Goal: Transaction & Acquisition: Subscribe to service/newsletter

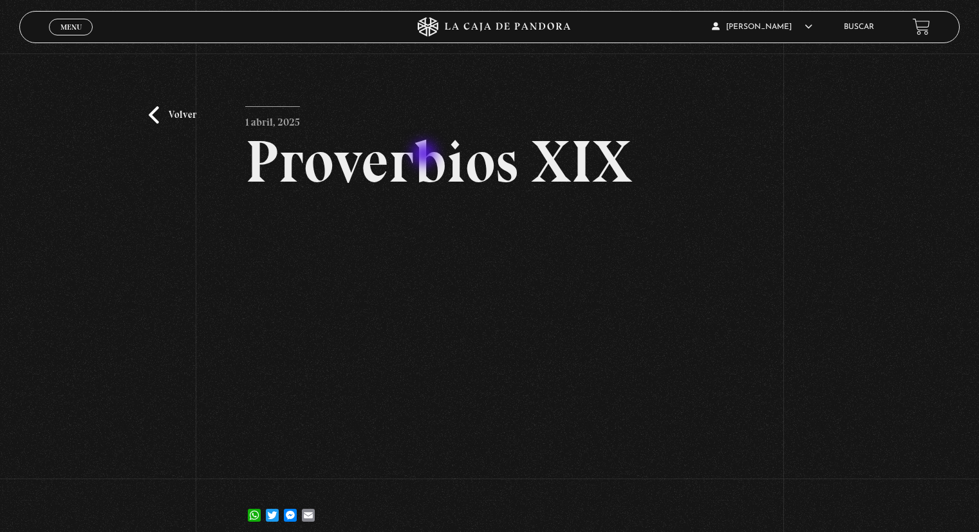
scroll to position [64, 0]
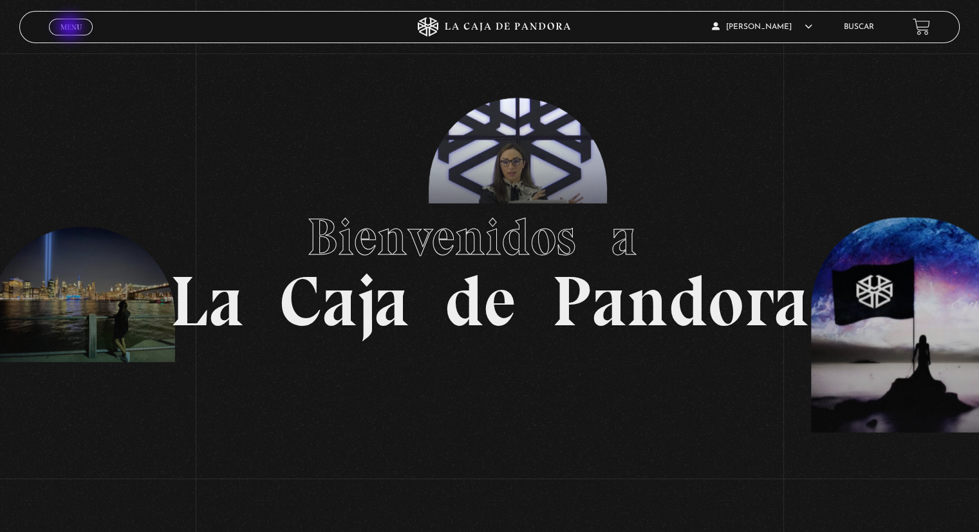
click at [71, 28] on span "Menu" at bounding box center [70, 27] width 21 height 8
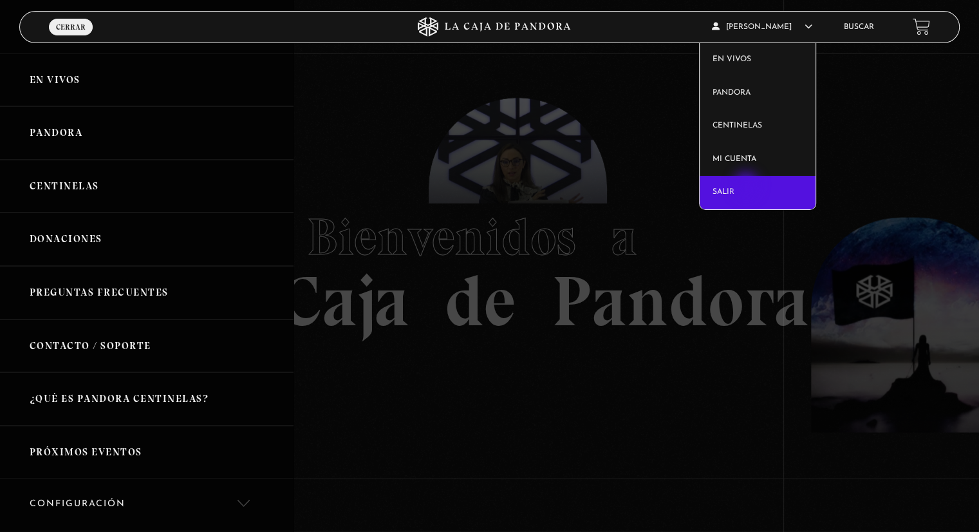
click at [747, 186] on link "Salir" at bounding box center [758, 192] width 116 height 33
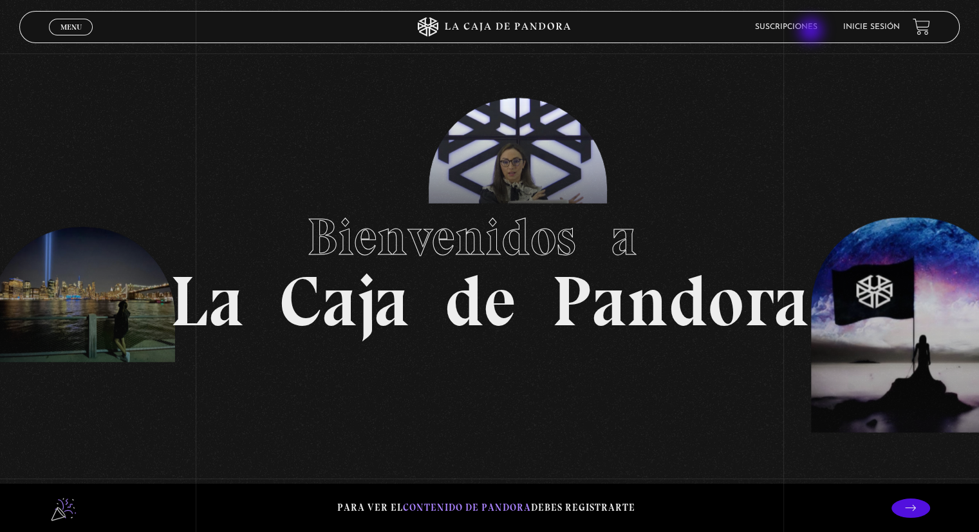
click at [811, 30] on link "Suscripciones" at bounding box center [786, 27] width 62 height 8
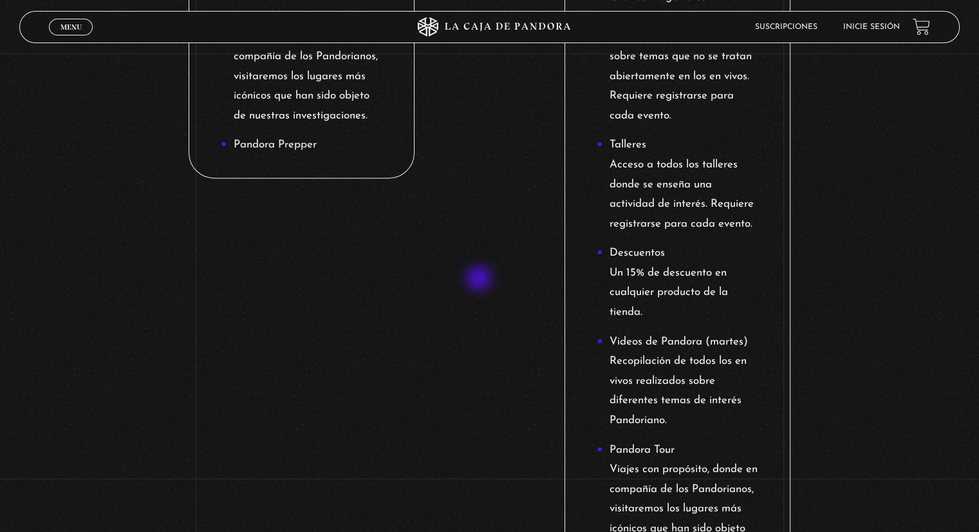
scroll to position [1094, 0]
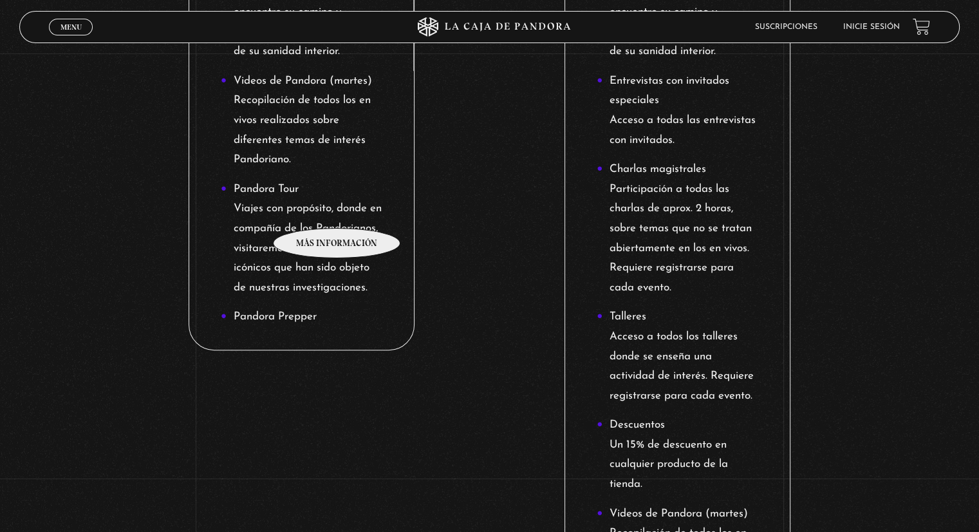
click at [337, 209] on li "Pandora Tour Viajes con propósito, donde en compañía de los Pandorianos, visita…" at bounding box center [302, 239] width 162 height 118
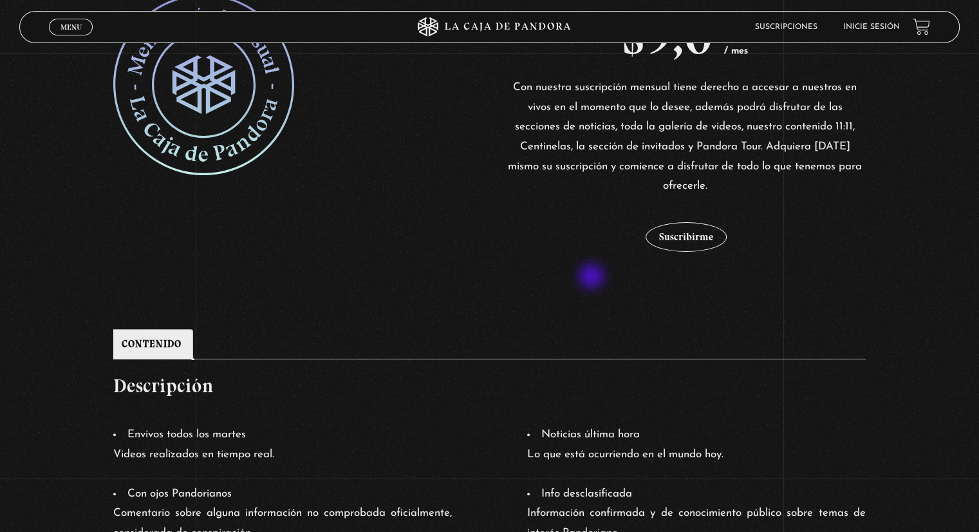
scroll to position [322, 0]
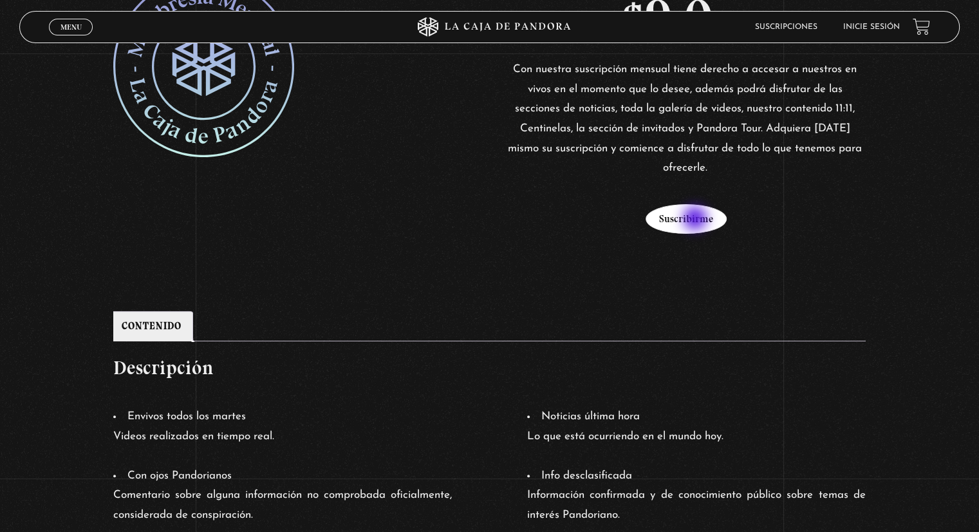
click at [696, 219] on button "Suscribirme" at bounding box center [685, 219] width 81 height 30
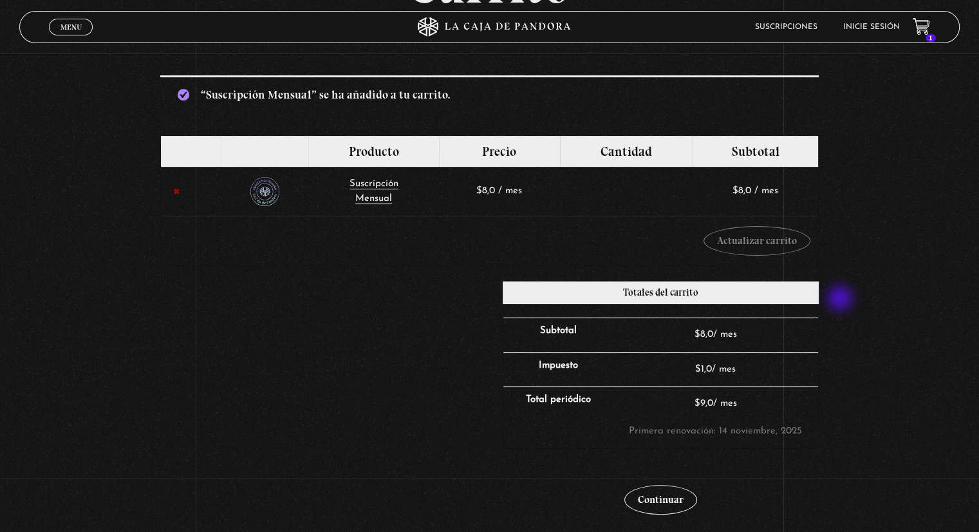
scroll to position [257, 0]
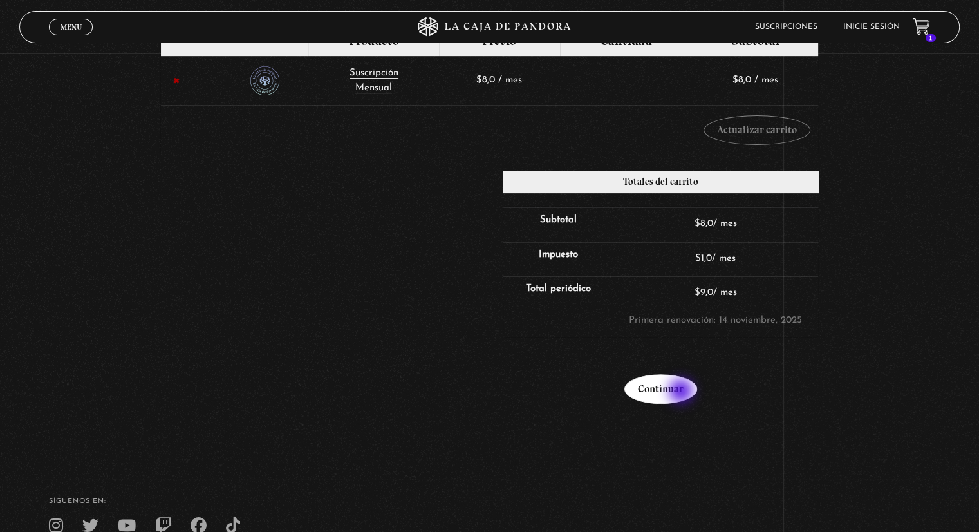
click at [682, 392] on link "Continuar" at bounding box center [660, 389] width 73 height 30
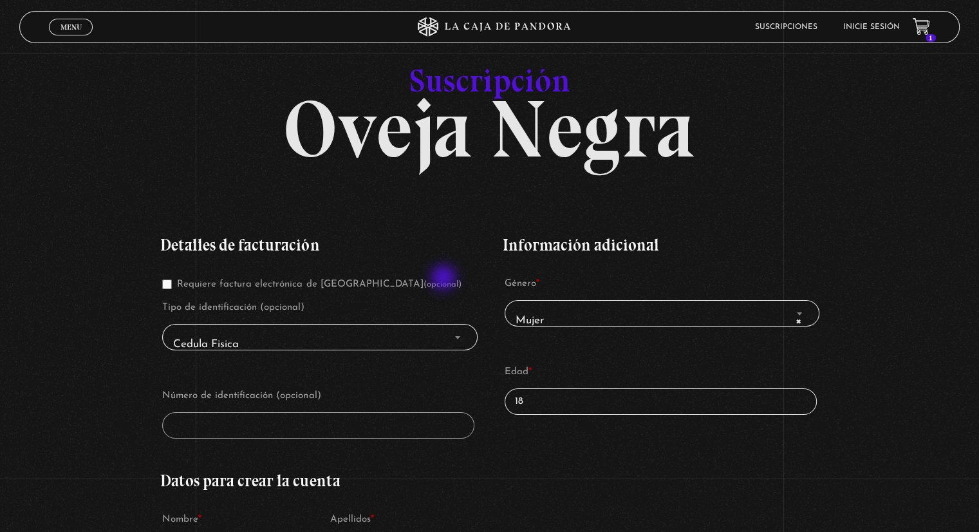
scroll to position [257, 0]
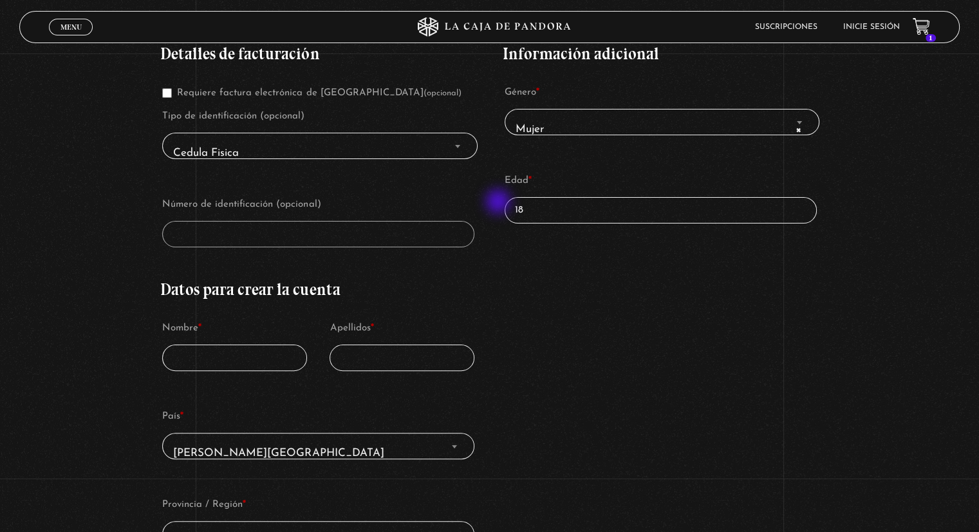
drag, startPoint x: 570, startPoint y: 212, endPoint x: 499, endPoint y: 203, distance: 71.4
click at [499, 203] on div "Detalles de facturación Requiere factura electrónica de [GEOGRAPHIC_DATA] (opci…" at bounding box center [489, 479] width 658 height 907
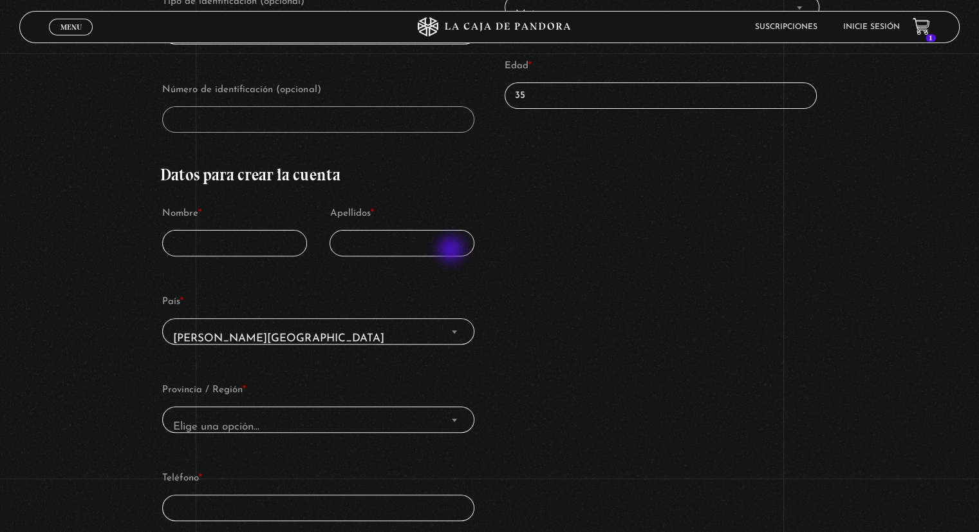
scroll to position [386, 0]
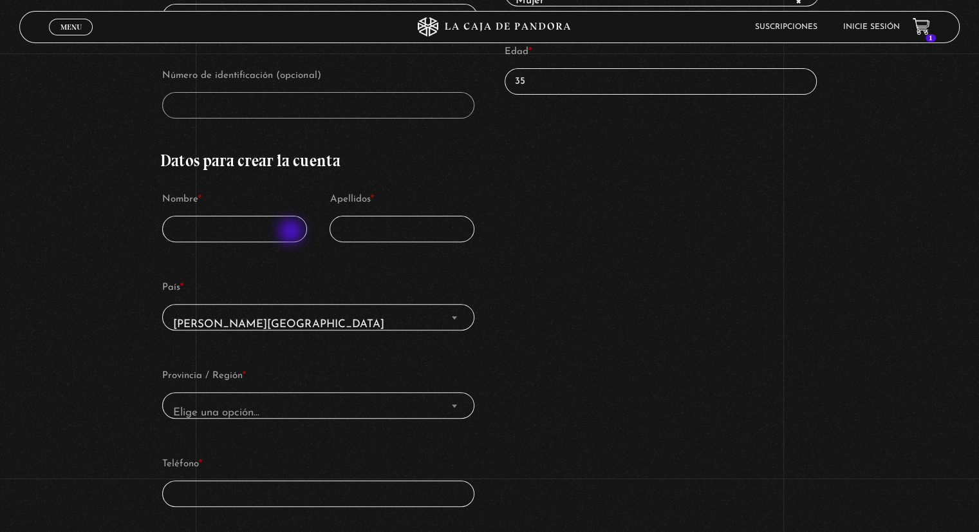
type input "35"
click at [264, 225] on input "Nombre *" at bounding box center [234, 229] width 145 height 26
type input "[PERSON_NAME]"
click at [382, 229] on input "Apellidos *" at bounding box center [401, 229] width 145 height 26
type input "[PERSON_NAME]"
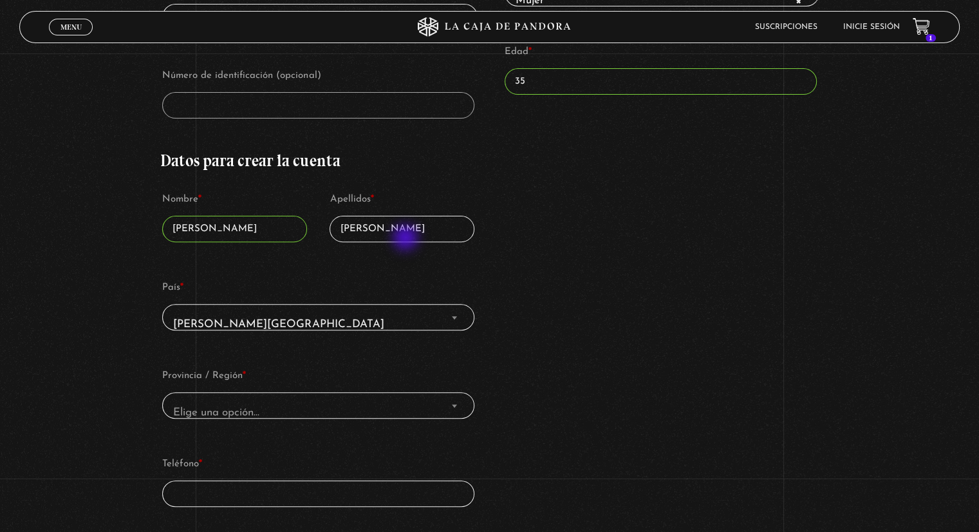
select select "CR-H"
type input "[PHONE_NUMBER]"
type input "[EMAIL_ADDRESS][DOMAIN_NAME]"
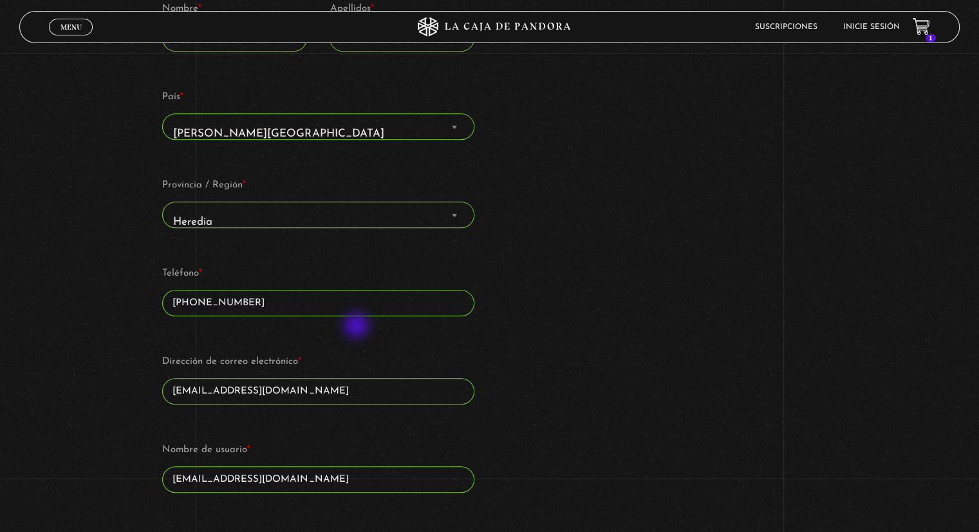
scroll to position [579, 0]
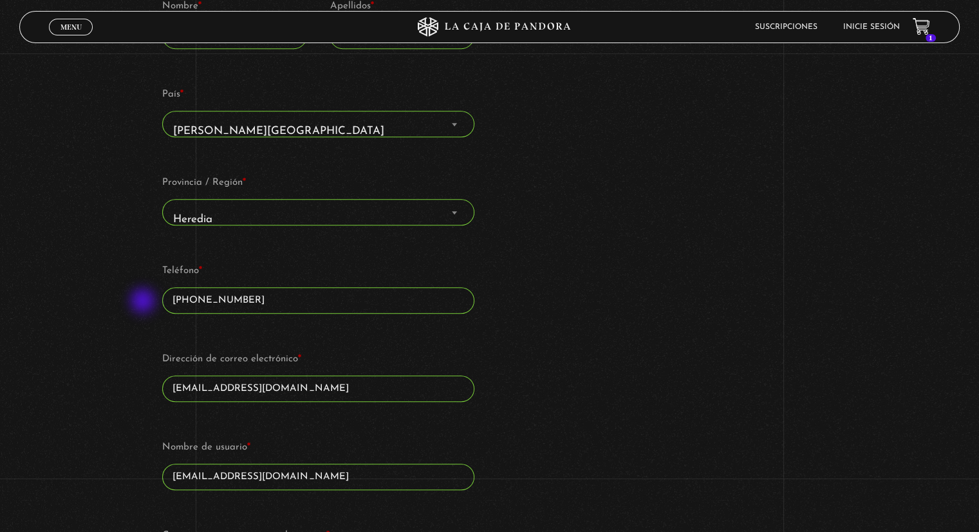
drag, startPoint x: 278, startPoint y: 302, endPoint x: 144, endPoint y: 302, distance: 133.9
click at [144, 302] on div "Suscripción Oveja Negra Si ya eres cliente, por favor, rellena tus datos a cont…" at bounding box center [489, 416] width 979 height 1779
type input "87392388"
click at [283, 386] on input "[EMAIL_ADDRESS][DOMAIN_NAME]" at bounding box center [318, 388] width 312 height 26
drag, startPoint x: 284, startPoint y: 386, endPoint x: 66, endPoint y: 380, distance: 218.2
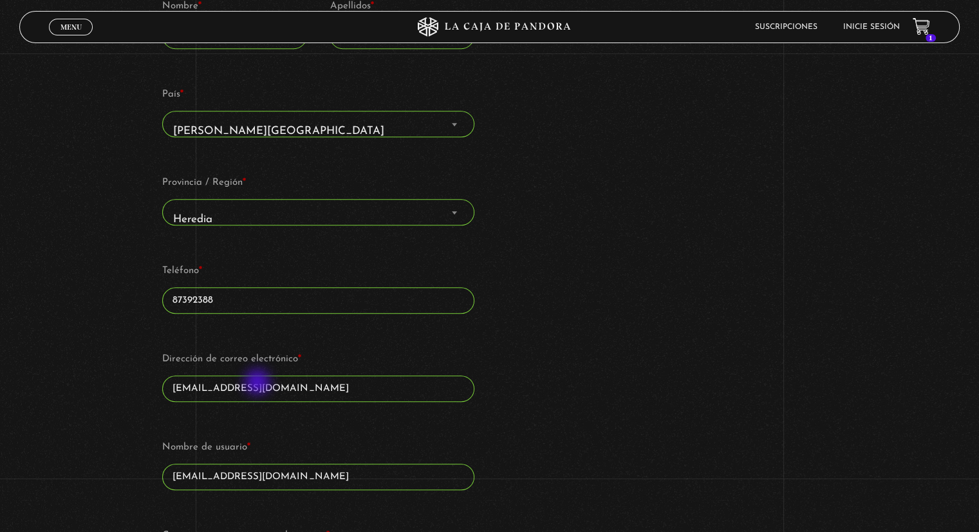
click at [66, 380] on div "Suscripción Oveja Negra Si ya eres cliente, por favor, rellena tus datos a cont…" at bounding box center [489, 416] width 979 height 1779
drag, startPoint x: 304, startPoint y: 392, endPoint x: 91, endPoint y: 392, distance: 212.4
click at [91, 392] on div "Suscripción Oveja Negra Si ya eres cliente, por favor, rellena tus datos a cont…" at bounding box center [489, 416] width 979 height 1779
type input "[EMAIL_ADDRESS][DOMAIN_NAME]"
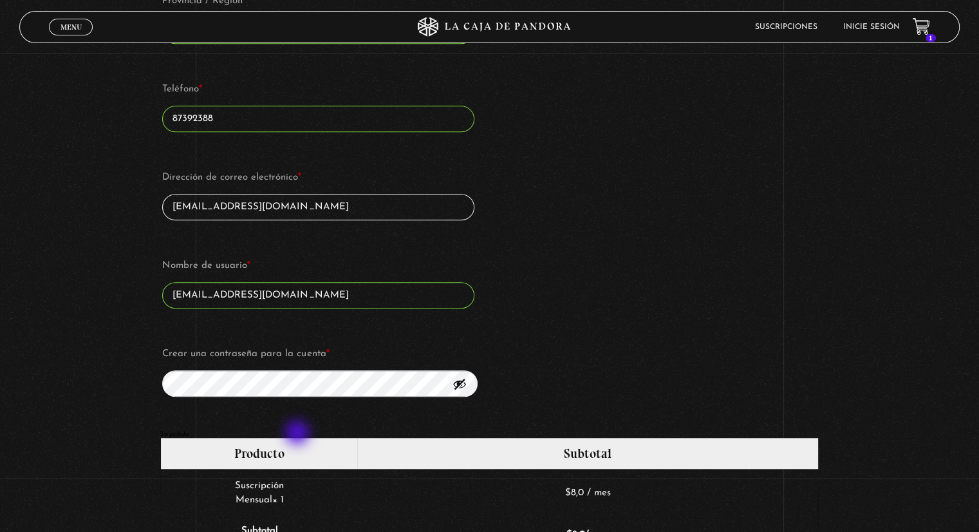
scroll to position [772, 0]
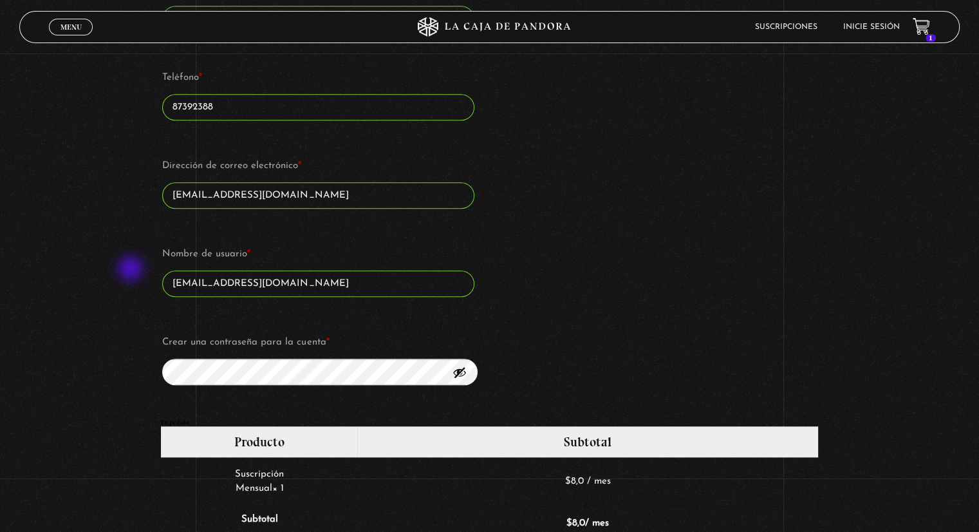
drag, startPoint x: 278, startPoint y: 290, endPoint x: 131, endPoint y: 270, distance: 148.1
click at [131, 270] on div "Suscripción Oveja Negra Si ya eres cliente, por favor, rellena tus datos a cont…" at bounding box center [489, 223] width 979 height 1779
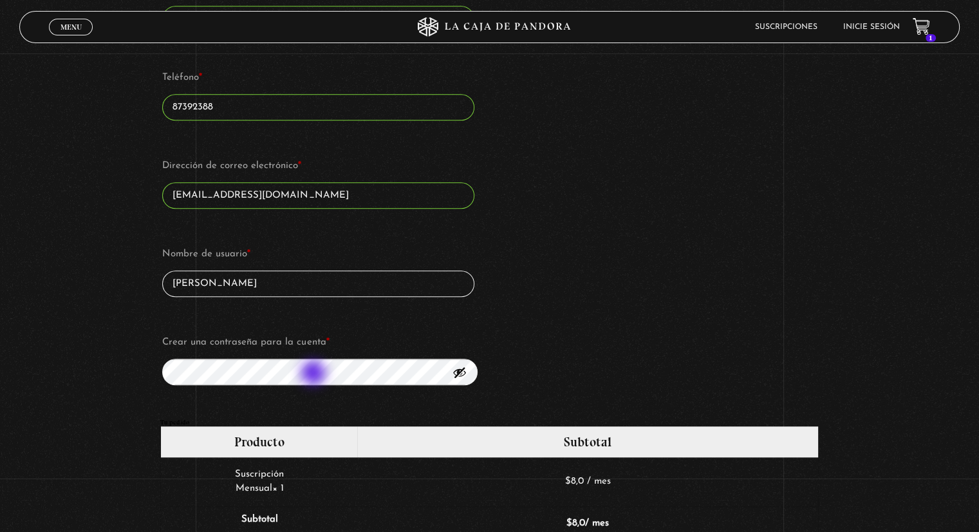
type input "[PERSON_NAME]"
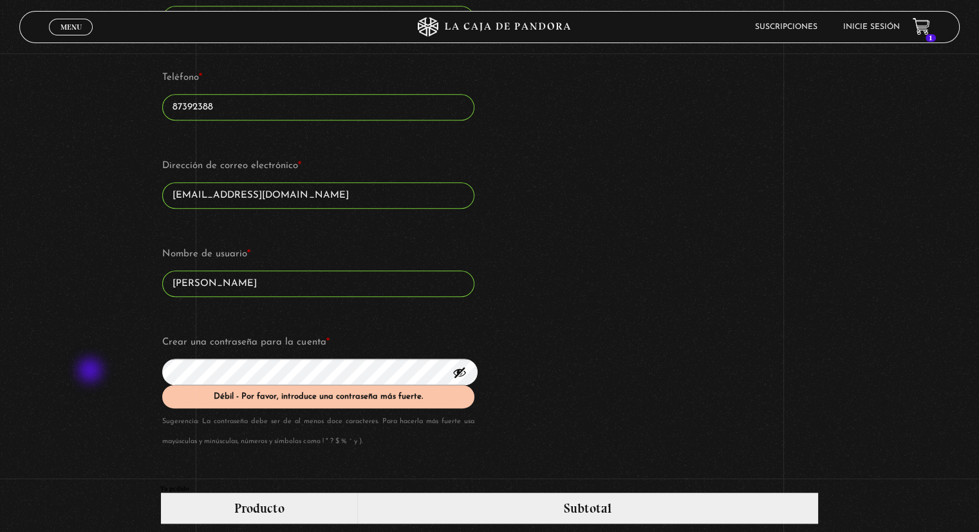
click at [90, 371] on div "Suscripción Oveja Negra Si ya eres cliente, por favor, rellena tus datos a cont…" at bounding box center [489, 257] width 979 height 1846
click at [55, 369] on div "Suscripción Oveja Negra Si ya eres cliente, por favor, rellena tus datos a cont…" at bounding box center [489, 257] width 979 height 1846
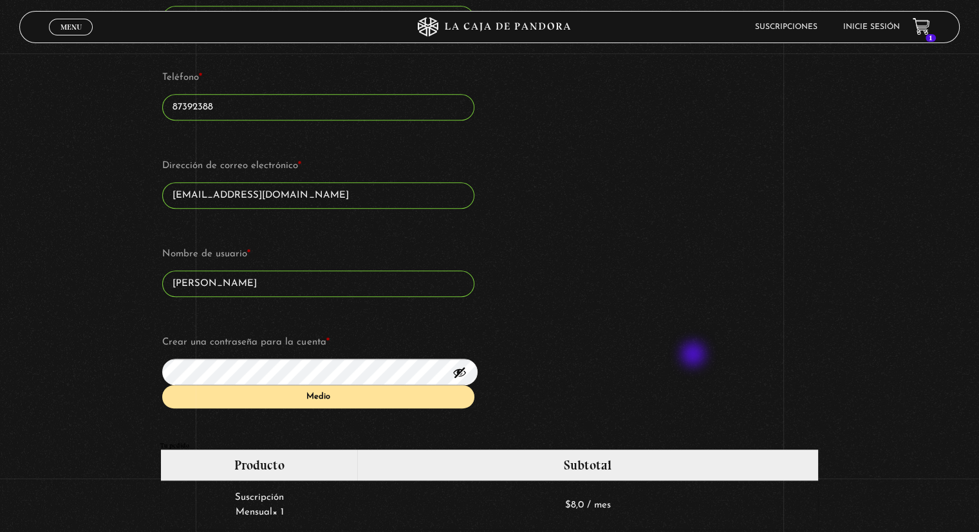
click at [118, 348] on div "Suscripción Oveja Negra Si ya eres cliente, por favor, rellena tus datos a cont…" at bounding box center [489, 235] width 979 height 1803
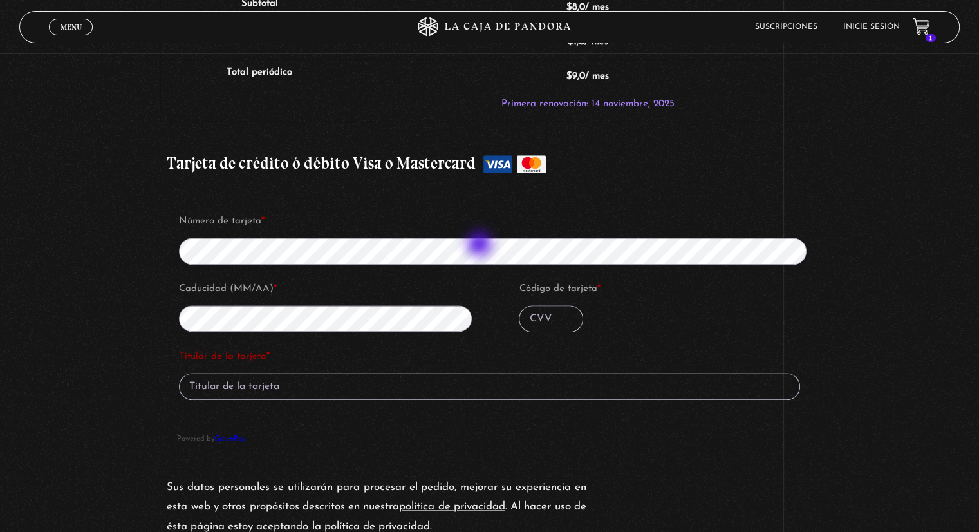
scroll to position [1416, 0]
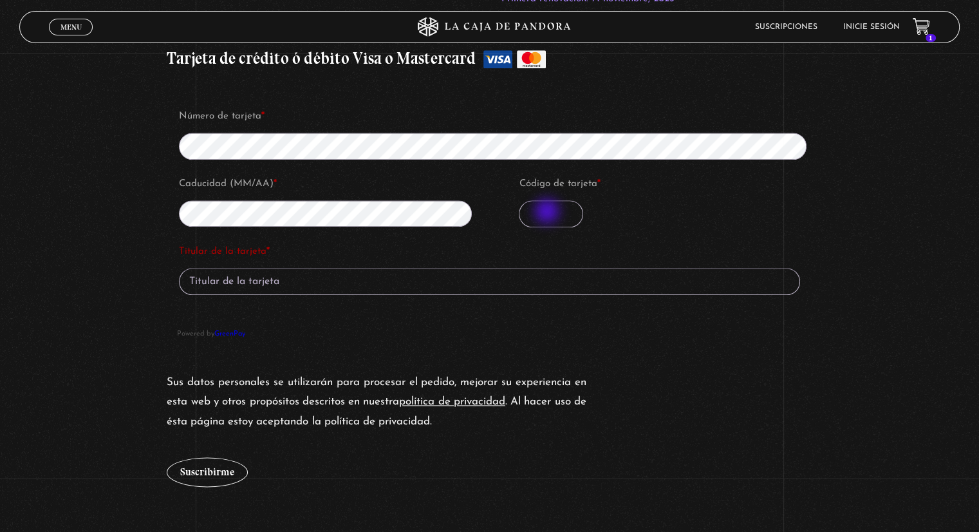
click at [548, 212] on input "Código de tarjeta *" at bounding box center [551, 213] width 64 height 27
type input "1814"
click at [296, 276] on input "Titular de la tarjeta *" at bounding box center [489, 281] width 621 height 27
type input "[PERSON_NAME]"
click at [226, 472] on button "Suscribirme" at bounding box center [207, 472] width 81 height 30
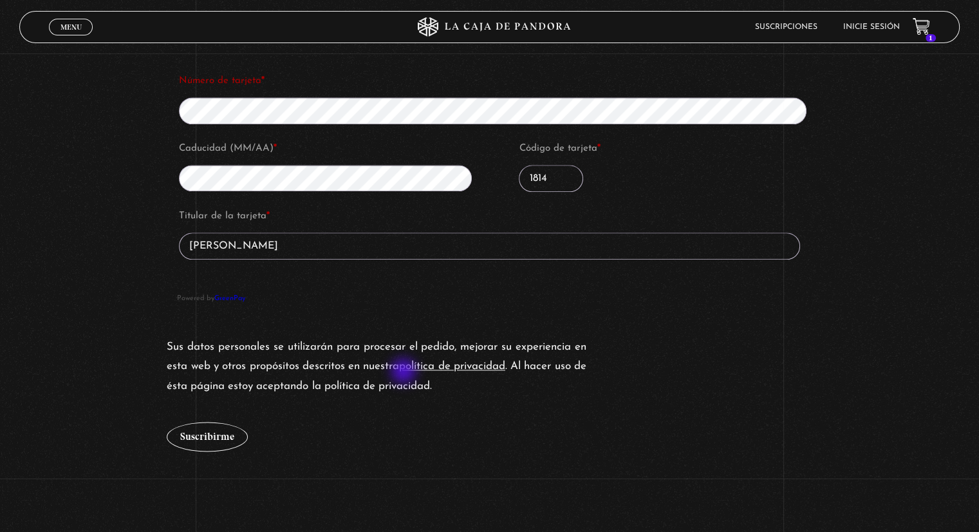
scroll to position [1369, 0]
